Goal: Feedback & Contribution: Leave review/rating

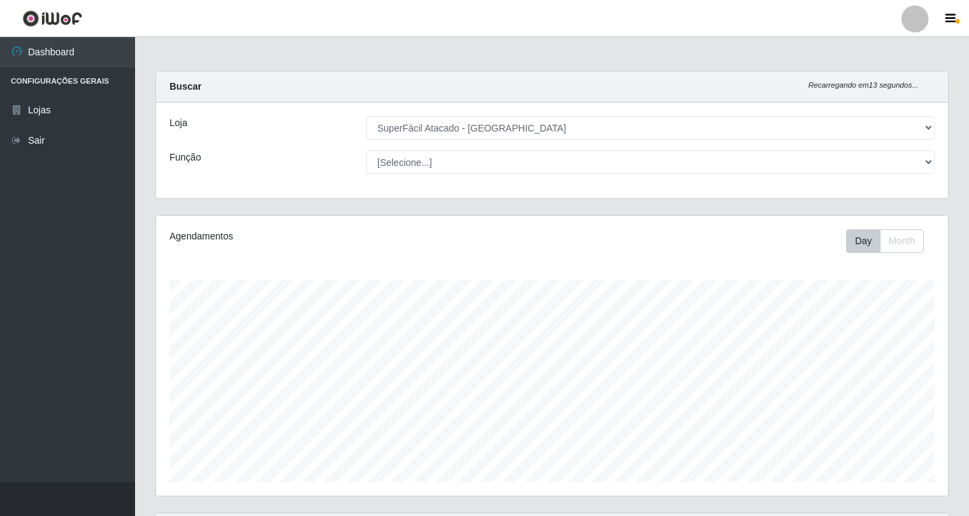
select select "503"
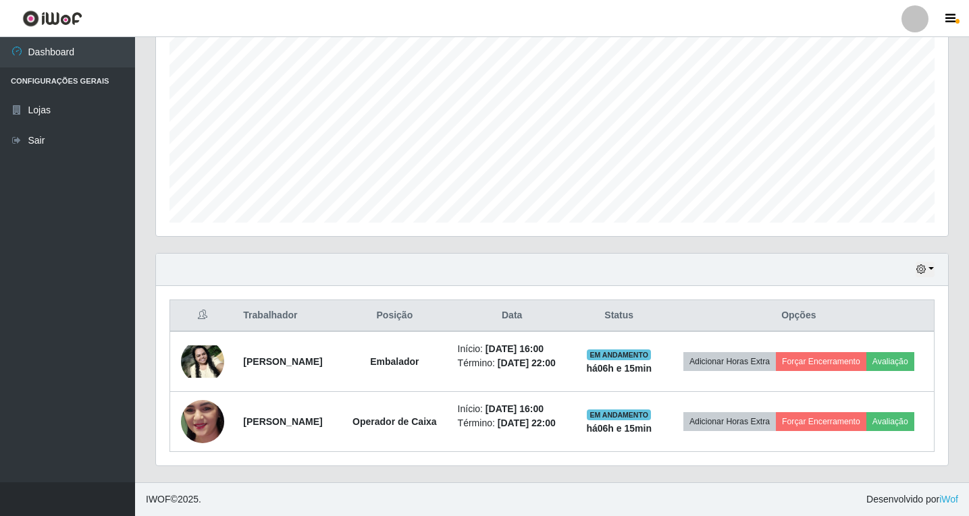
scroll to position [280, 792]
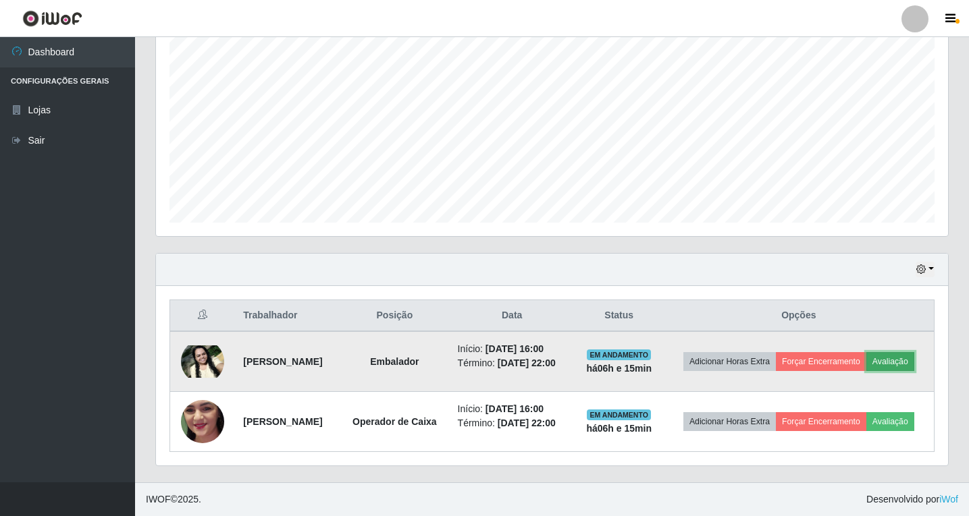
click at [894, 365] on button "Avaliação" at bounding box center [890, 361] width 48 height 19
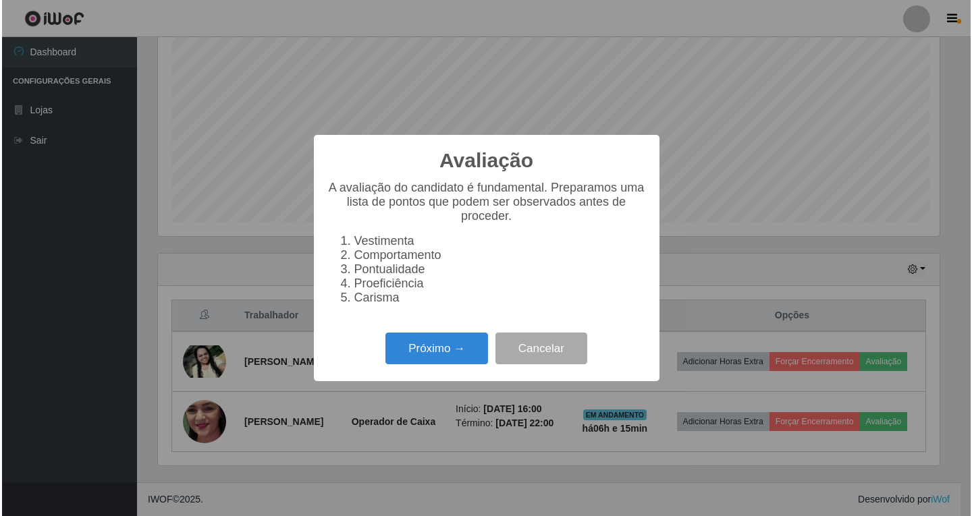
scroll to position [280, 785]
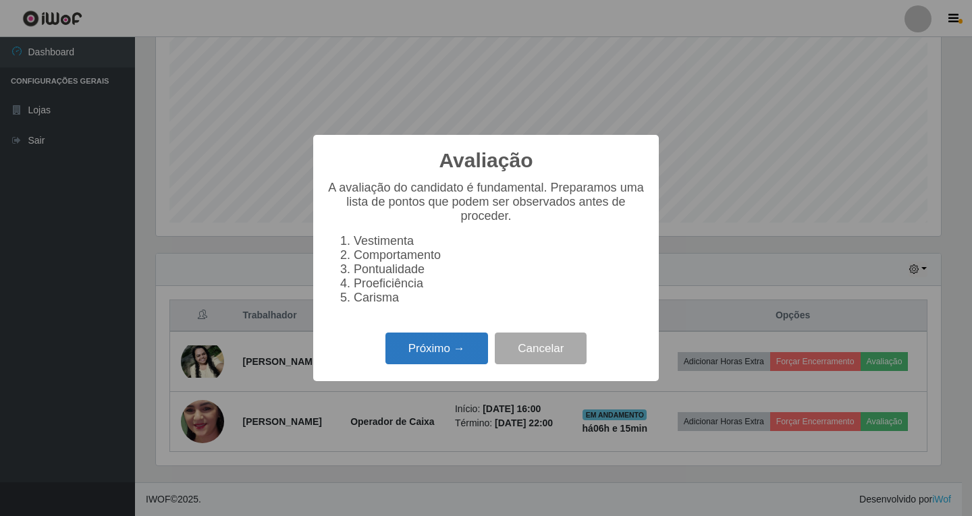
click at [437, 358] on button "Próximo →" at bounding box center [436, 349] width 103 height 32
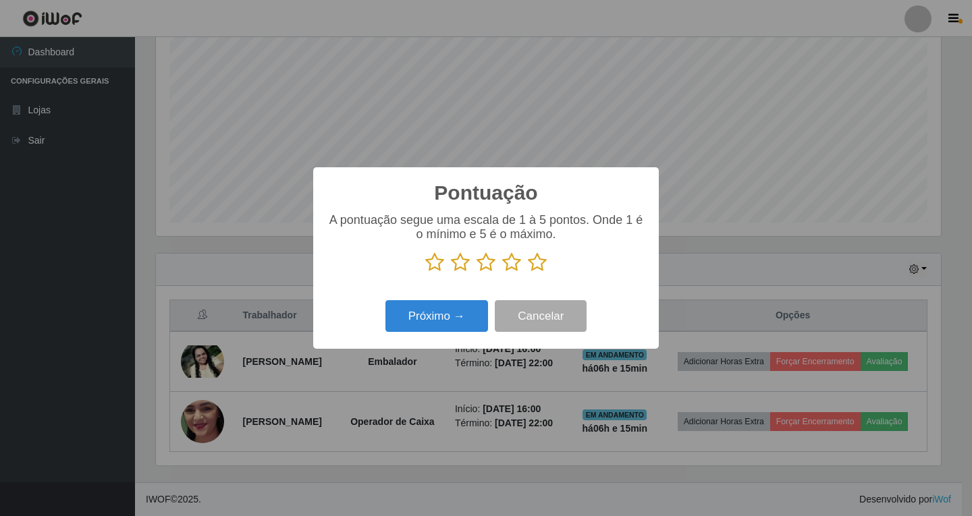
click at [516, 265] on icon at bounding box center [511, 262] width 19 height 20
click at [502, 273] on input "radio" at bounding box center [502, 273] width 0 height 0
click at [462, 320] on button "Próximo →" at bounding box center [436, 316] width 103 height 32
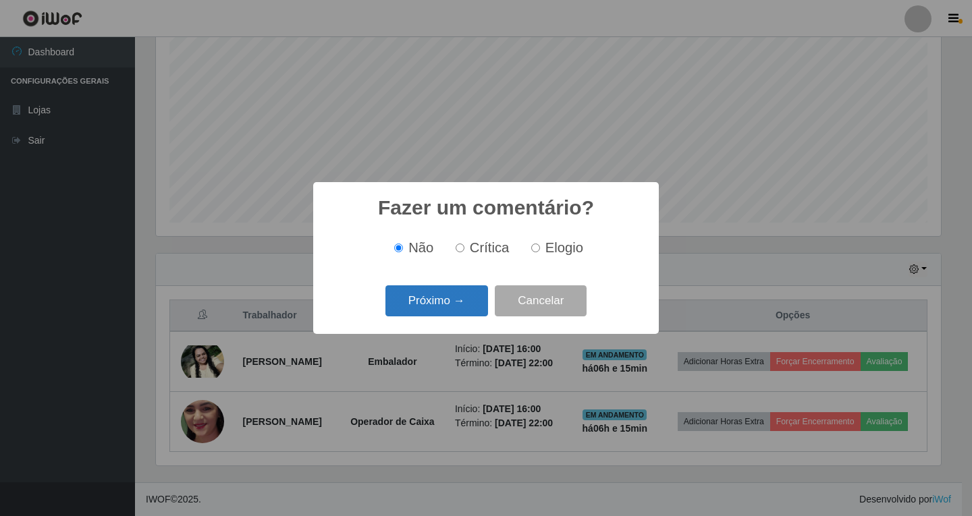
click at [450, 303] on button "Próximo →" at bounding box center [436, 302] width 103 height 32
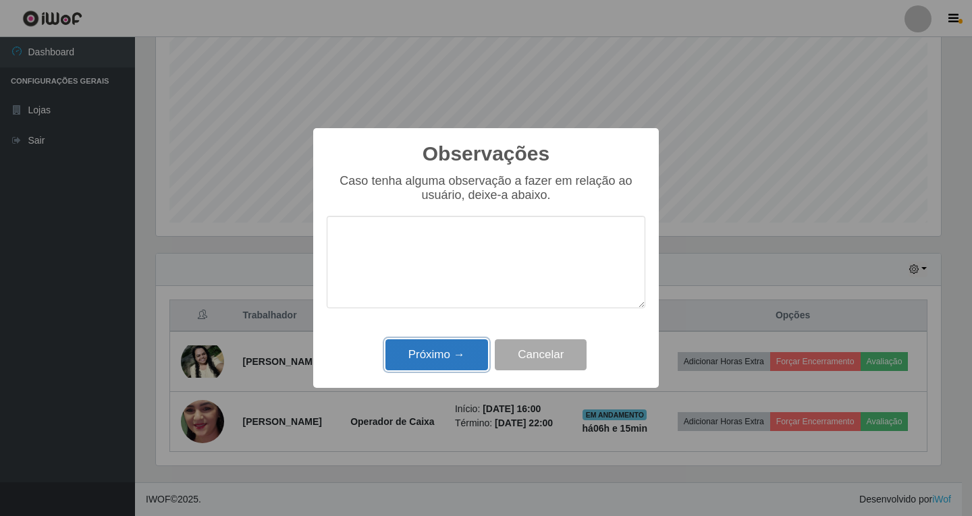
click at [437, 354] on button "Próximo →" at bounding box center [436, 356] width 103 height 32
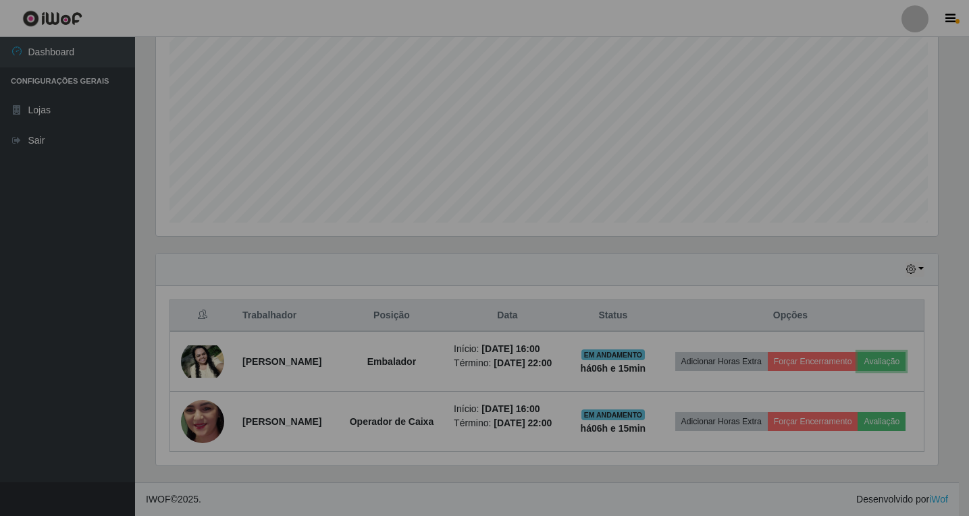
scroll to position [280, 792]
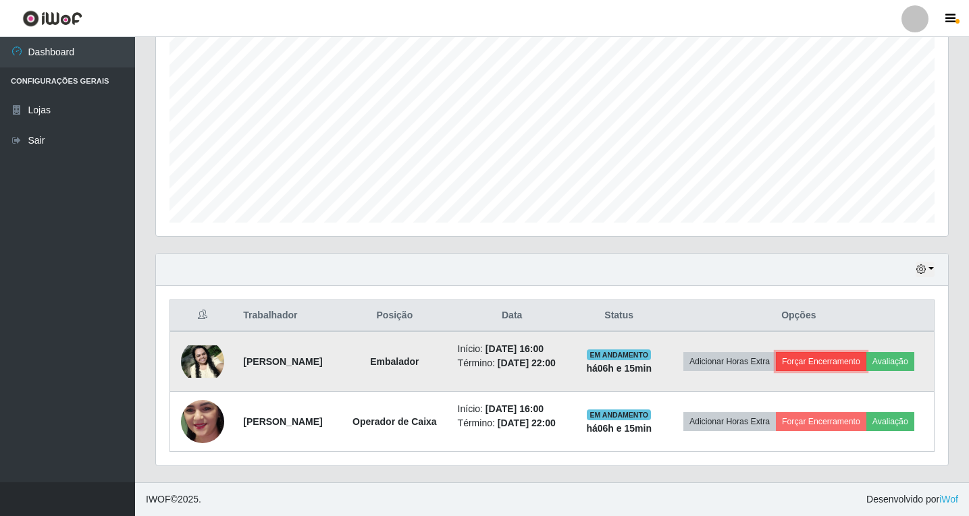
click at [847, 363] on button "Forçar Encerramento" at bounding box center [821, 361] width 90 height 19
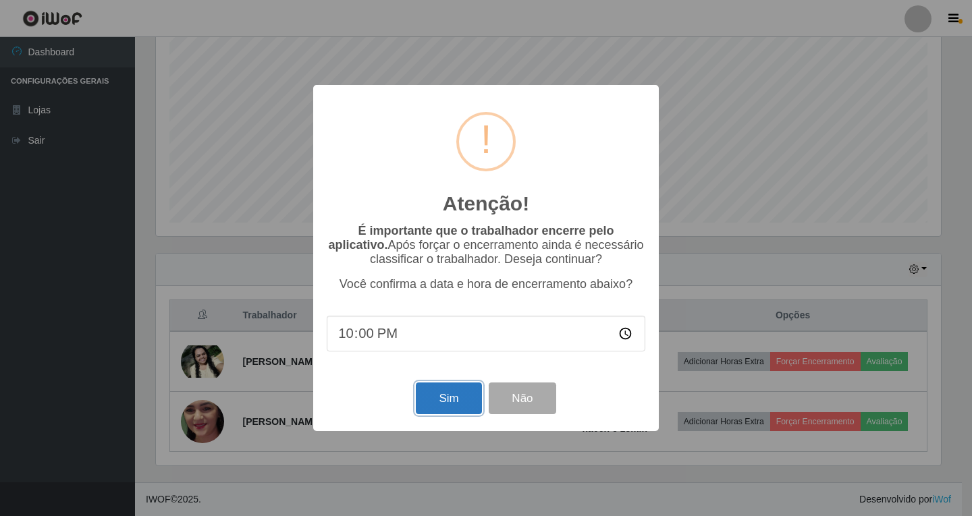
click at [444, 401] on button "Sim" at bounding box center [448, 399] width 65 height 32
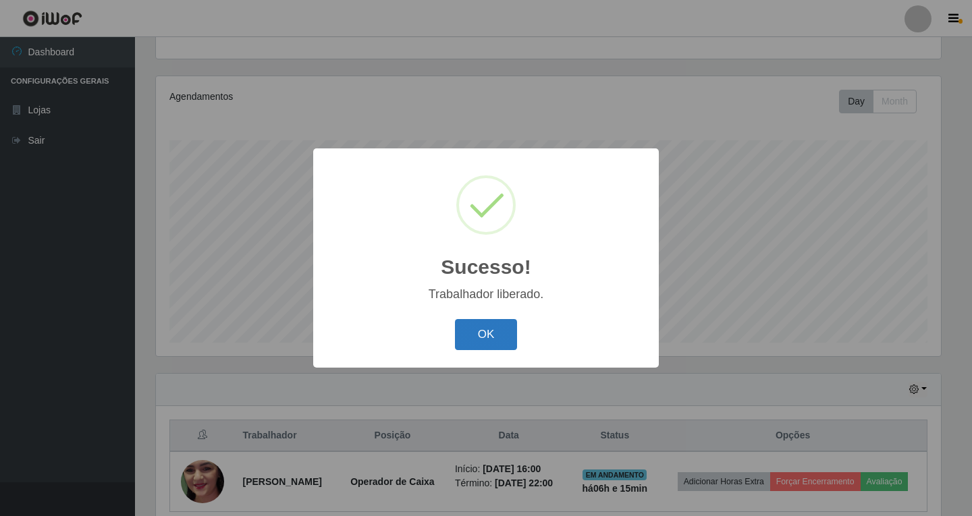
click at [468, 331] on button "OK" at bounding box center [486, 335] width 63 height 32
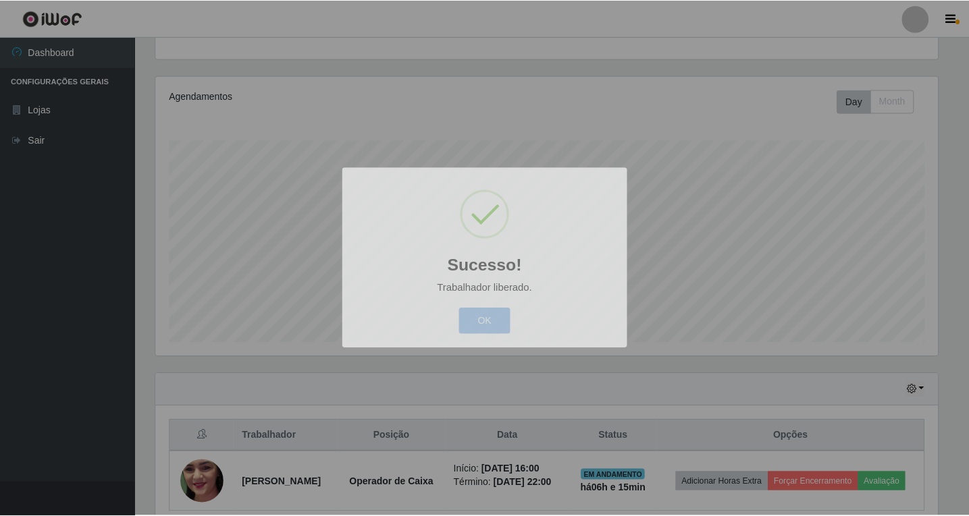
scroll to position [280, 792]
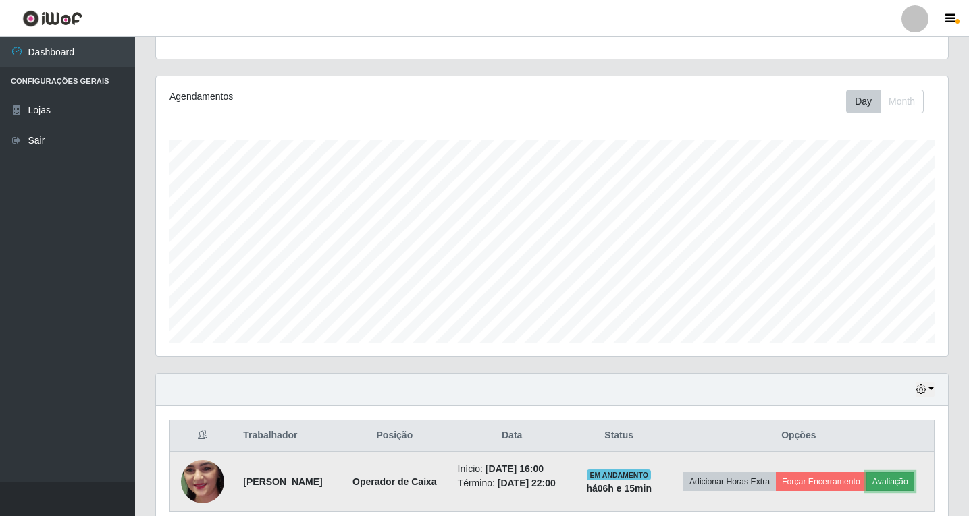
click at [904, 481] on button "Avaliação" at bounding box center [890, 482] width 48 height 19
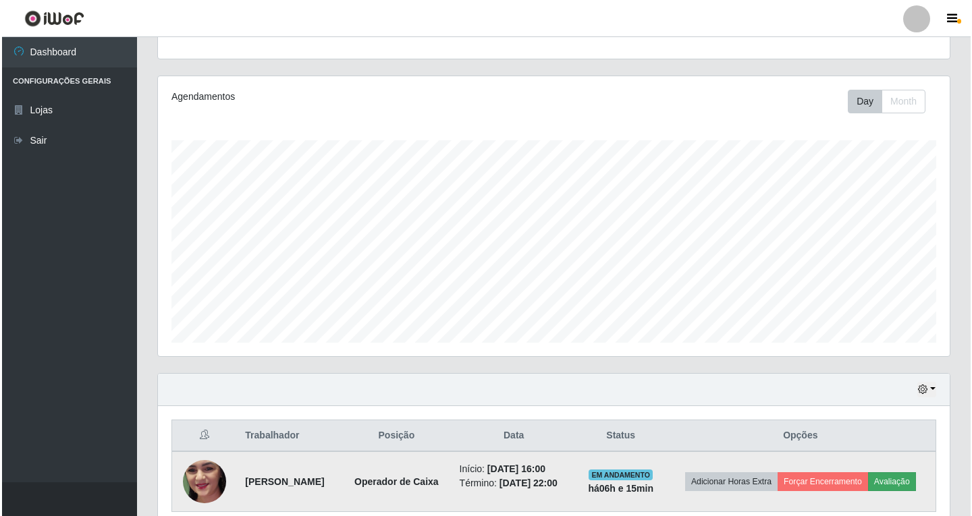
scroll to position [280, 785]
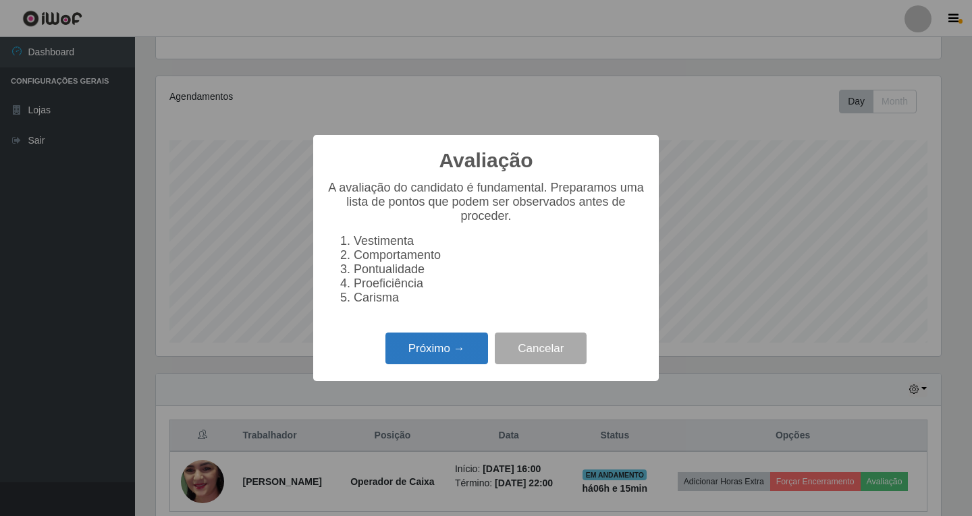
click at [424, 356] on button "Próximo →" at bounding box center [436, 349] width 103 height 32
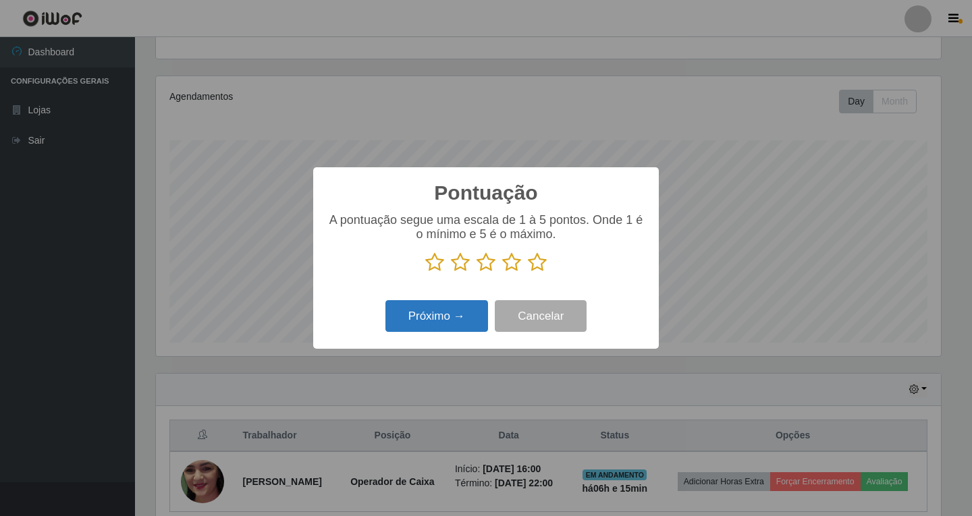
click at [475, 321] on button "Próximo →" at bounding box center [436, 316] width 103 height 32
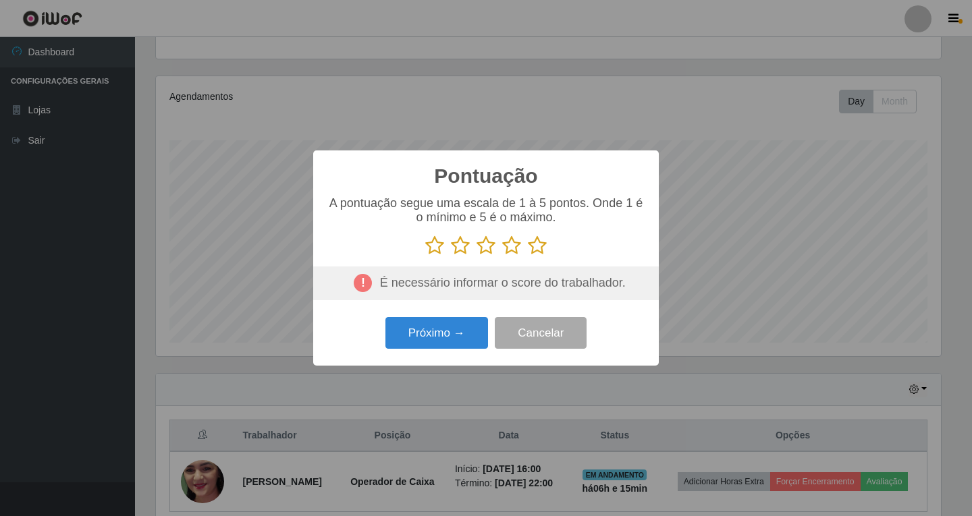
click at [512, 250] on icon at bounding box center [511, 246] width 19 height 20
click at [502, 256] on input "radio" at bounding box center [502, 256] width 0 height 0
click at [440, 339] on button "Próximo →" at bounding box center [436, 333] width 103 height 32
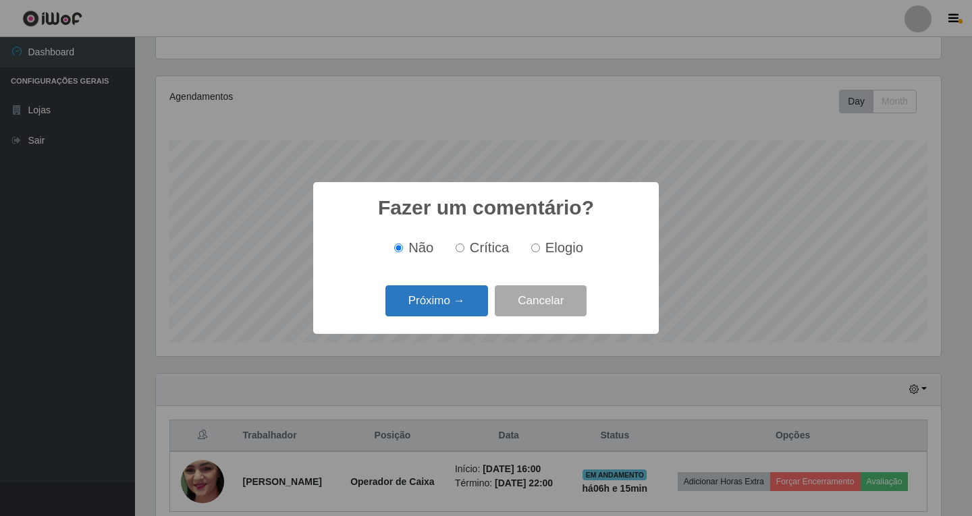
click at [423, 294] on button "Próximo →" at bounding box center [436, 302] width 103 height 32
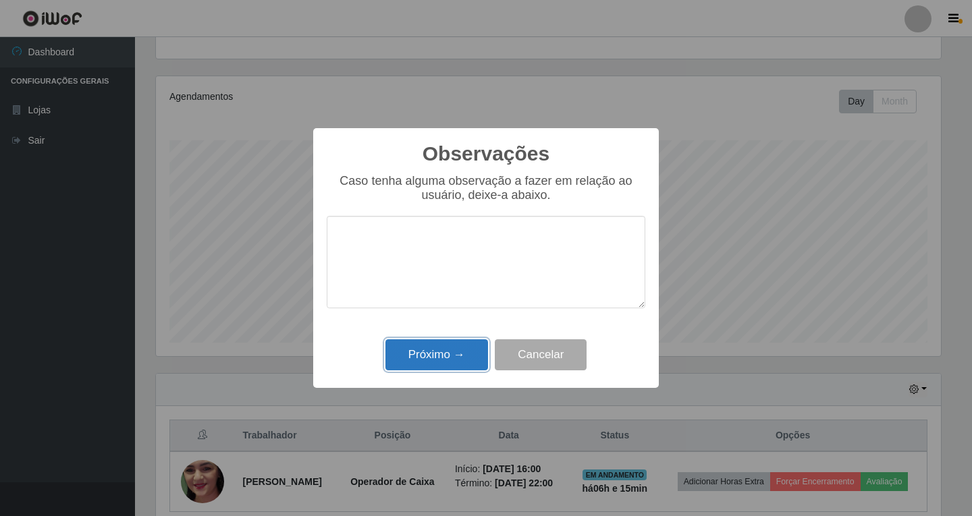
click at [412, 347] on button "Próximo →" at bounding box center [436, 356] width 103 height 32
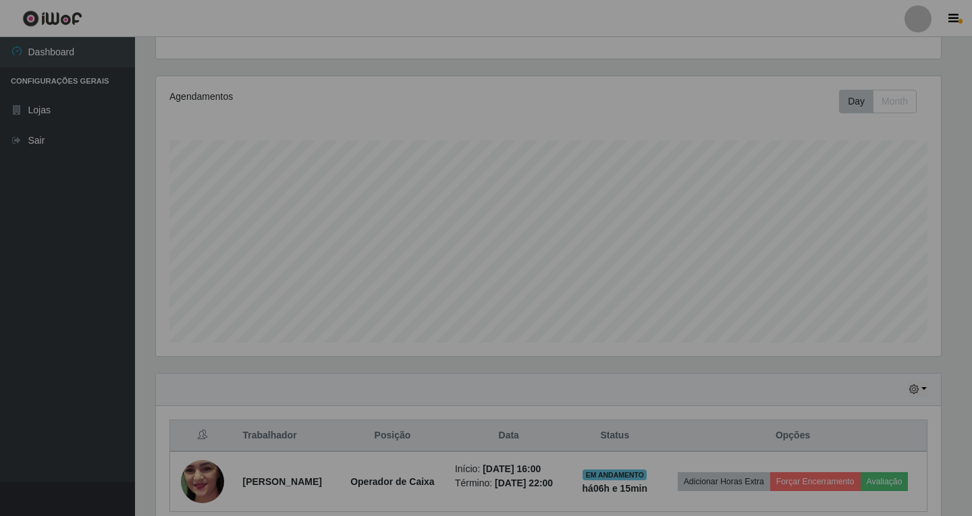
scroll to position [280, 792]
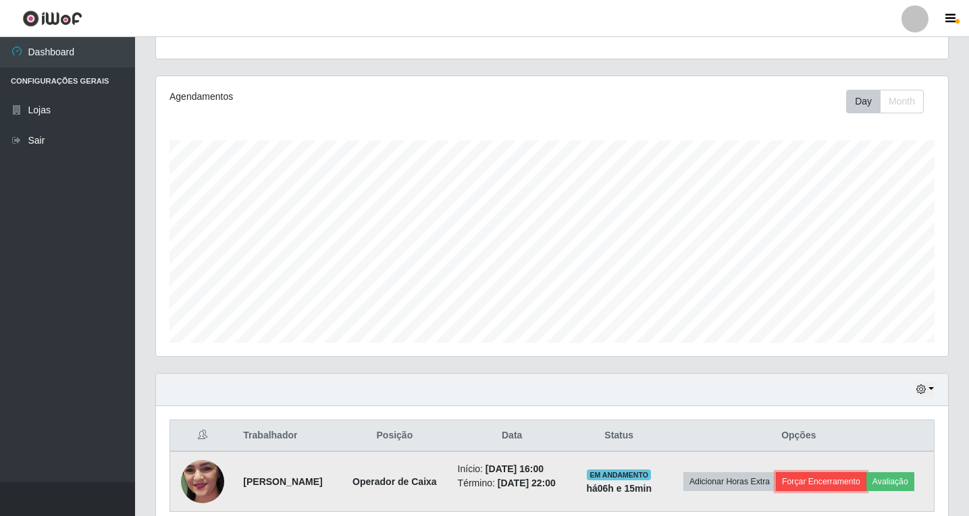
click at [844, 485] on button "Forçar Encerramento" at bounding box center [821, 482] width 90 height 19
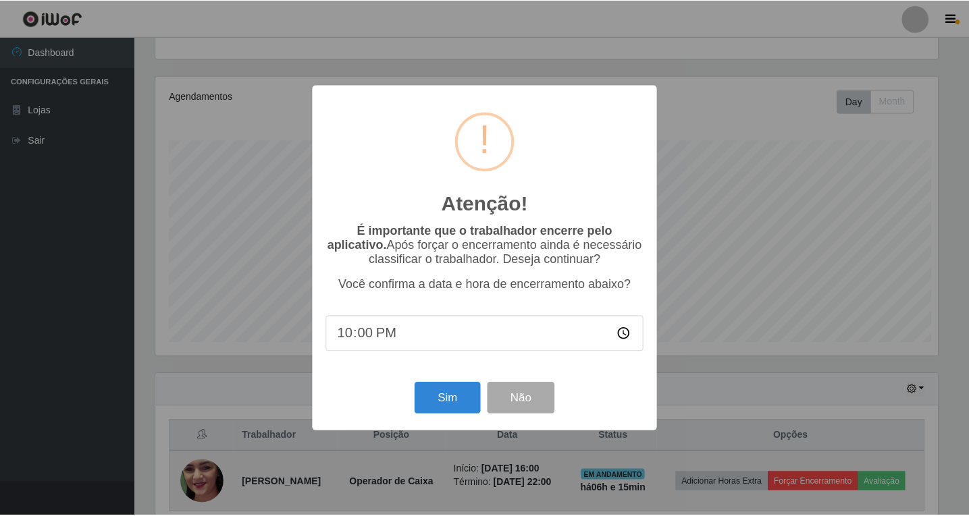
scroll to position [280, 785]
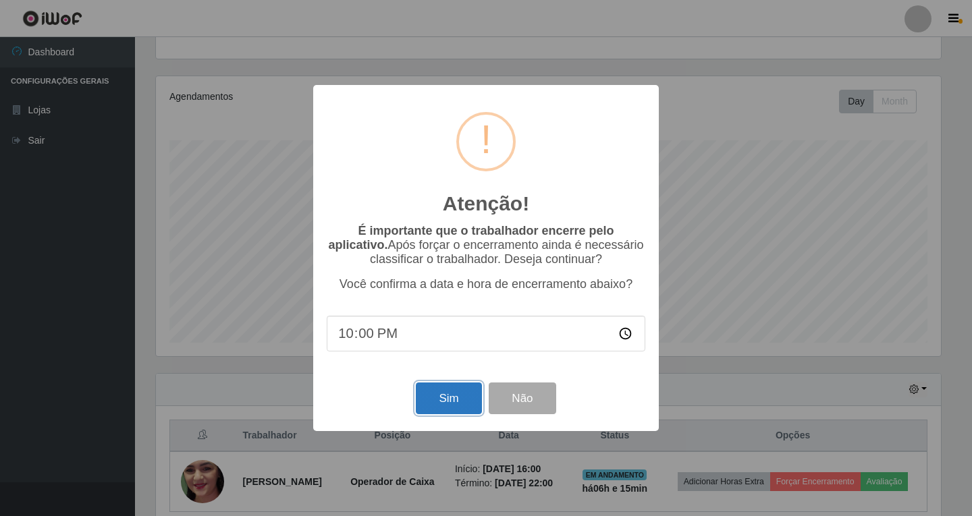
click at [428, 397] on button "Sim" at bounding box center [448, 399] width 65 height 32
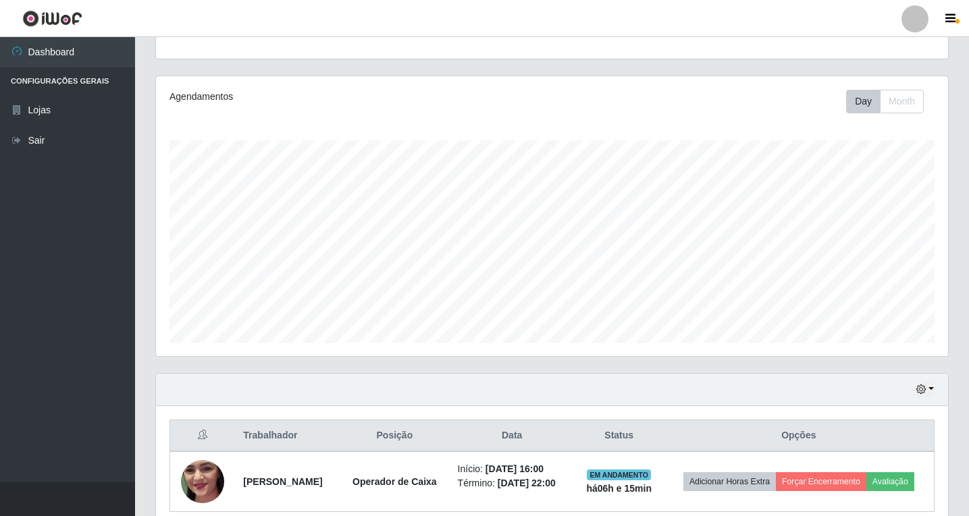
scroll to position [0, 0]
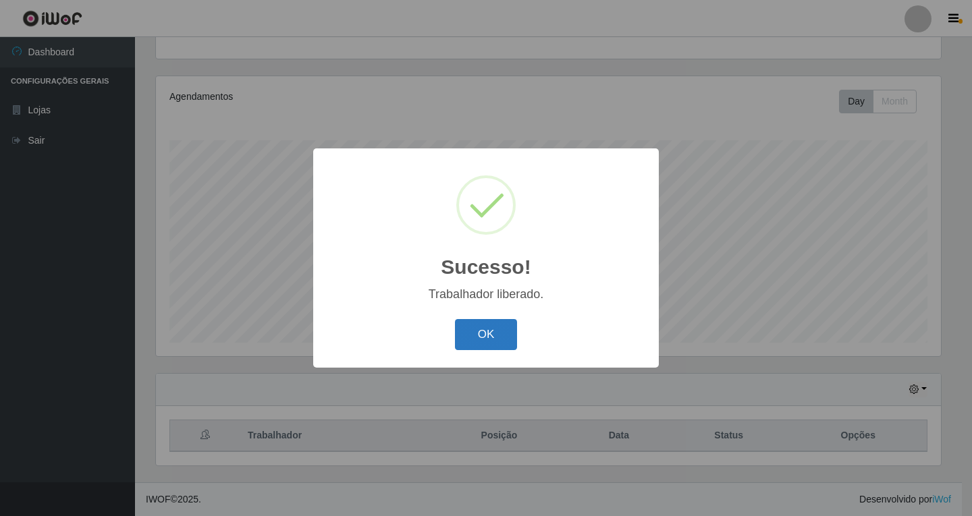
click at [477, 340] on button "OK" at bounding box center [486, 335] width 63 height 32
